Goal: Task Accomplishment & Management: Manage account settings

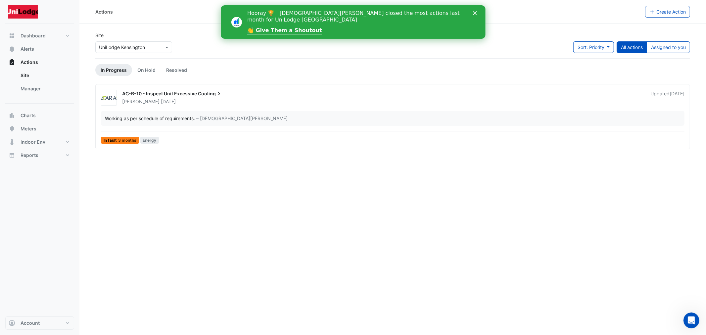
click at [189, 92] on span "AC-B-10 - Inspect Unit Excessive" at bounding box center [159, 94] width 75 height 6
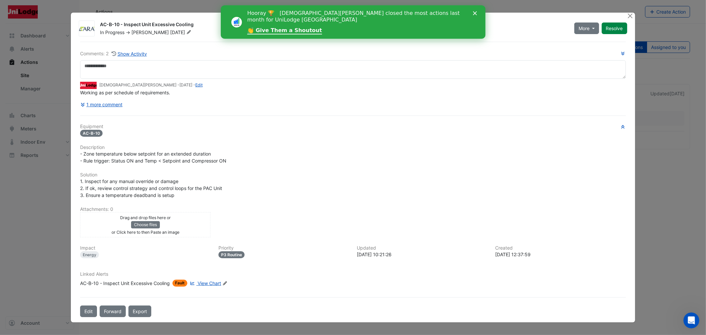
click at [146, 174] on h6 "Solution" at bounding box center [352, 175] width 545 height 6
click at [113, 104] on button "1 more comment" at bounding box center [101, 105] width 43 height 12
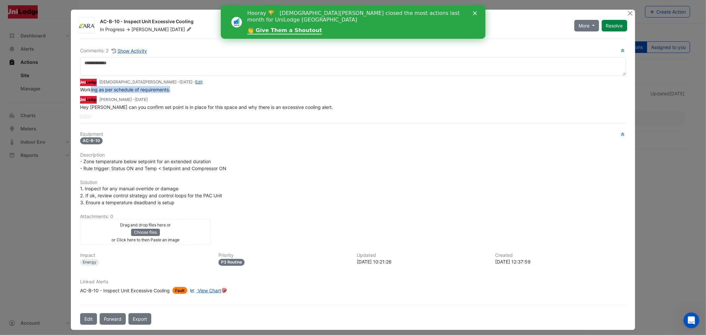
drag, startPoint x: 183, startPoint y: 89, endPoint x: 286, endPoint y: 66, distance: 105.9
click at [90, 91] on div "Working as per schedule of requirements." at bounding box center [352, 89] width 545 height 7
click at [607, 23] on button "Resolve" at bounding box center [613, 26] width 25 height 12
click at [629, 12] on button "Close" at bounding box center [629, 13] width 7 height 7
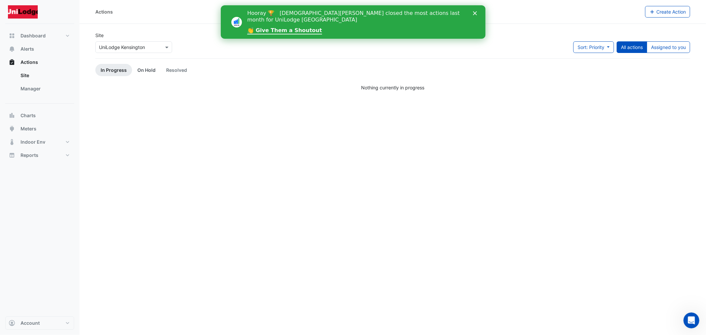
click at [144, 69] on link "On Hold" at bounding box center [146, 70] width 29 height 12
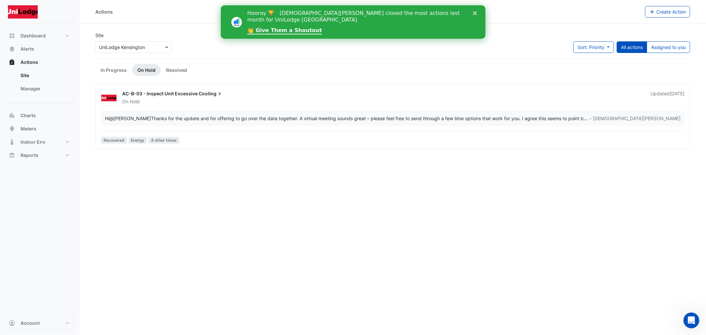
click at [174, 96] on span "AC-B-03 - Inspect Unit Excessive" at bounding box center [159, 94] width 75 height 6
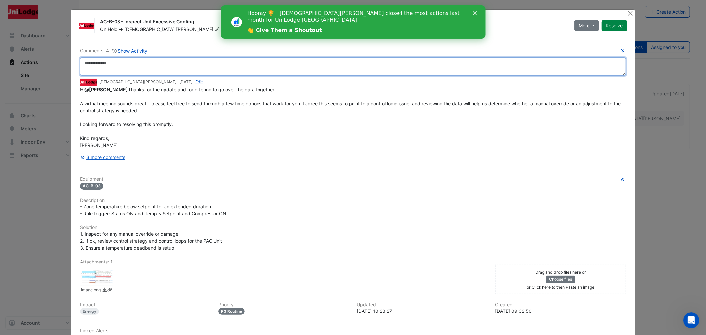
click at [120, 60] on textarea at bounding box center [352, 66] width 545 height 19
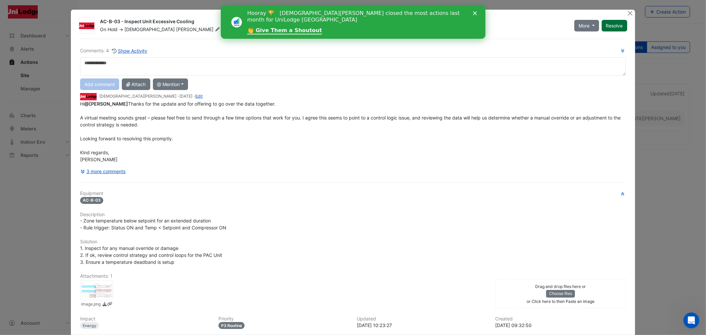
click at [617, 23] on button "Resolve" at bounding box center [613, 26] width 25 height 12
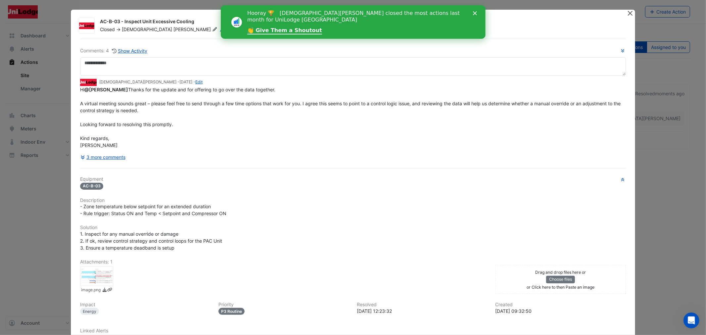
click at [630, 12] on div at bounding box center [630, 14] width 8 height 8
click at [627, 13] on button "Close" at bounding box center [629, 13] width 7 height 7
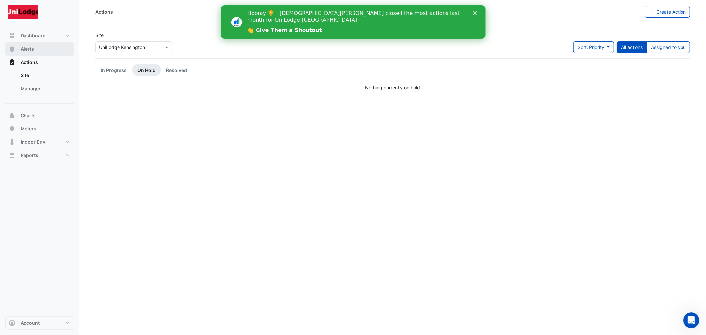
click at [25, 48] on span "Alerts" at bounding box center [28, 49] width 14 height 7
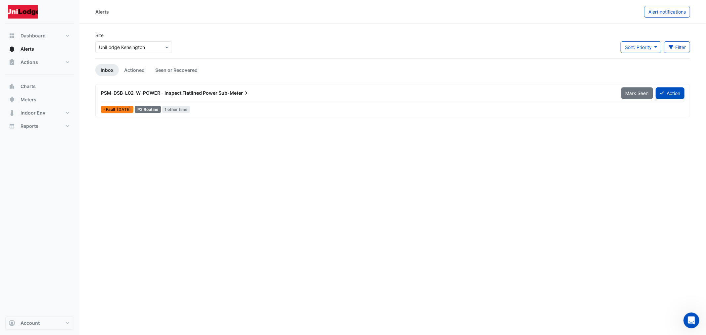
click at [237, 93] on span "Sub-Meter" at bounding box center [233, 93] width 31 height 7
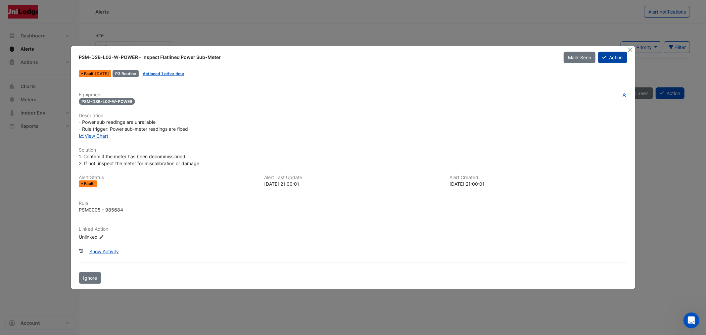
click at [612, 55] on button "Action" at bounding box center [612, 58] width 29 height 12
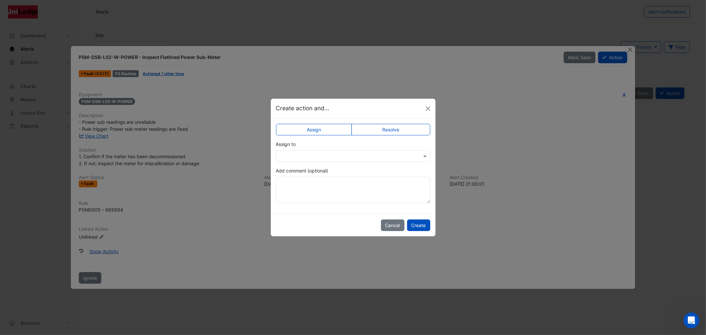
click at [396, 123] on div "Assign Resolve Assign to Add comment (optional)" at bounding box center [353, 165] width 165 height 95
click at [386, 123] on div "Assign Resolve Assign to Add comment (optional)" at bounding box center [353, 165] width 165 height 95
click at [380, 129] on label "Resolve" at bounding box center [390, 130] width 79 height 12
click at [343, 161] on app-escalated-ticket-simple-upsert "Assign Resolve Status Select Status × Closed Add comment (optional)" at bounding box center [353, 166] width 154 height 74
click at [324, 154] on input "text" at bounding box center [346, 156] width 134 height 7
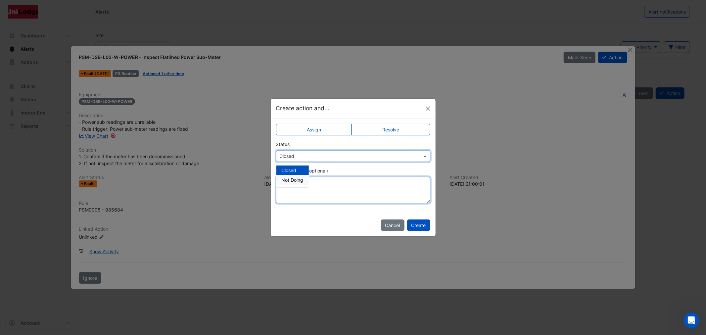
click at [288, 193] on textarea "Add comment (optional)" at bounding box center [353, 190] width 154 height 26
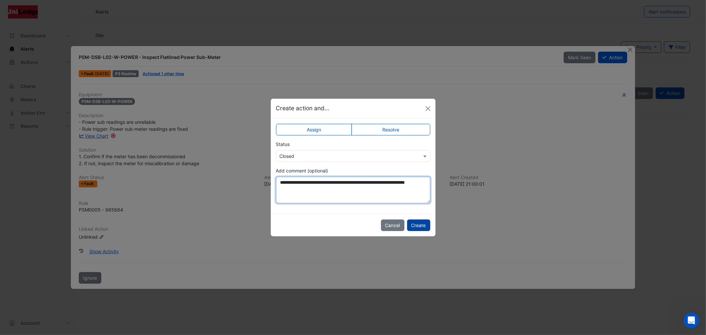
type textarea "**********"
click at [421, 225] on button "Create" at bounding box center [418, 225] width 23 height 12
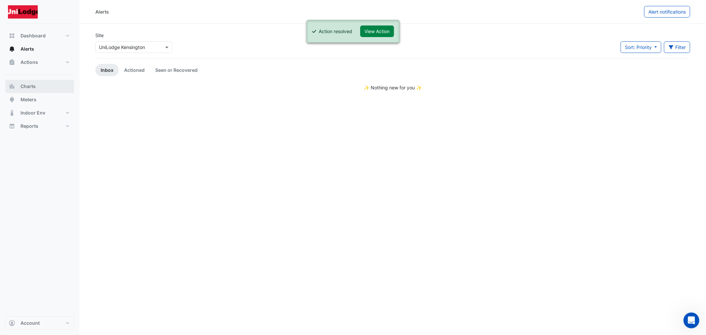
click at [32, 85] on span "Charts" at bounding box center [28, 86] width 15 height 7
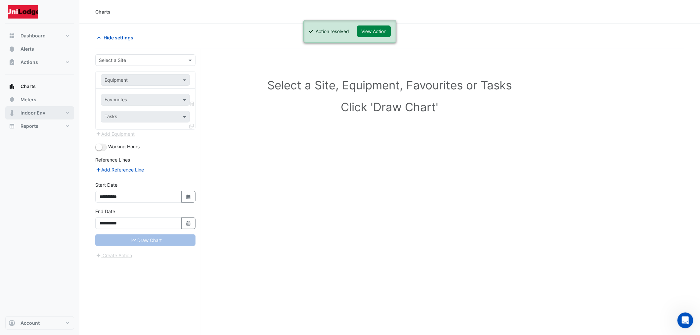
click at [29, 107] on button "Indoor Env" at bounding box center [39, 112] width 69 height 13
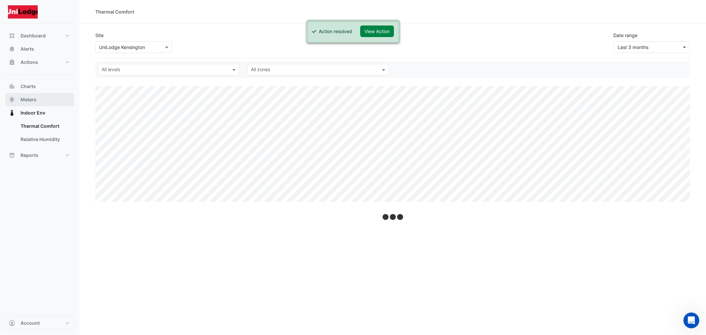
click at [30, 102] on span "Meters" at bounding box center [29, 99] width 16 height 7
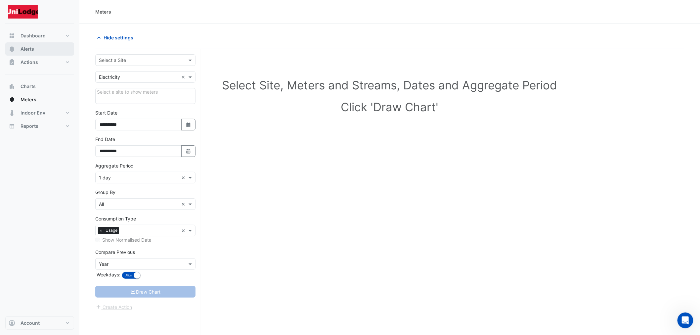
click at [31, 48] on span "Alerts" at bounding box center [28, 49] width 14 height 7
